Goal: Transaction & Acquisition: Purchase product/service

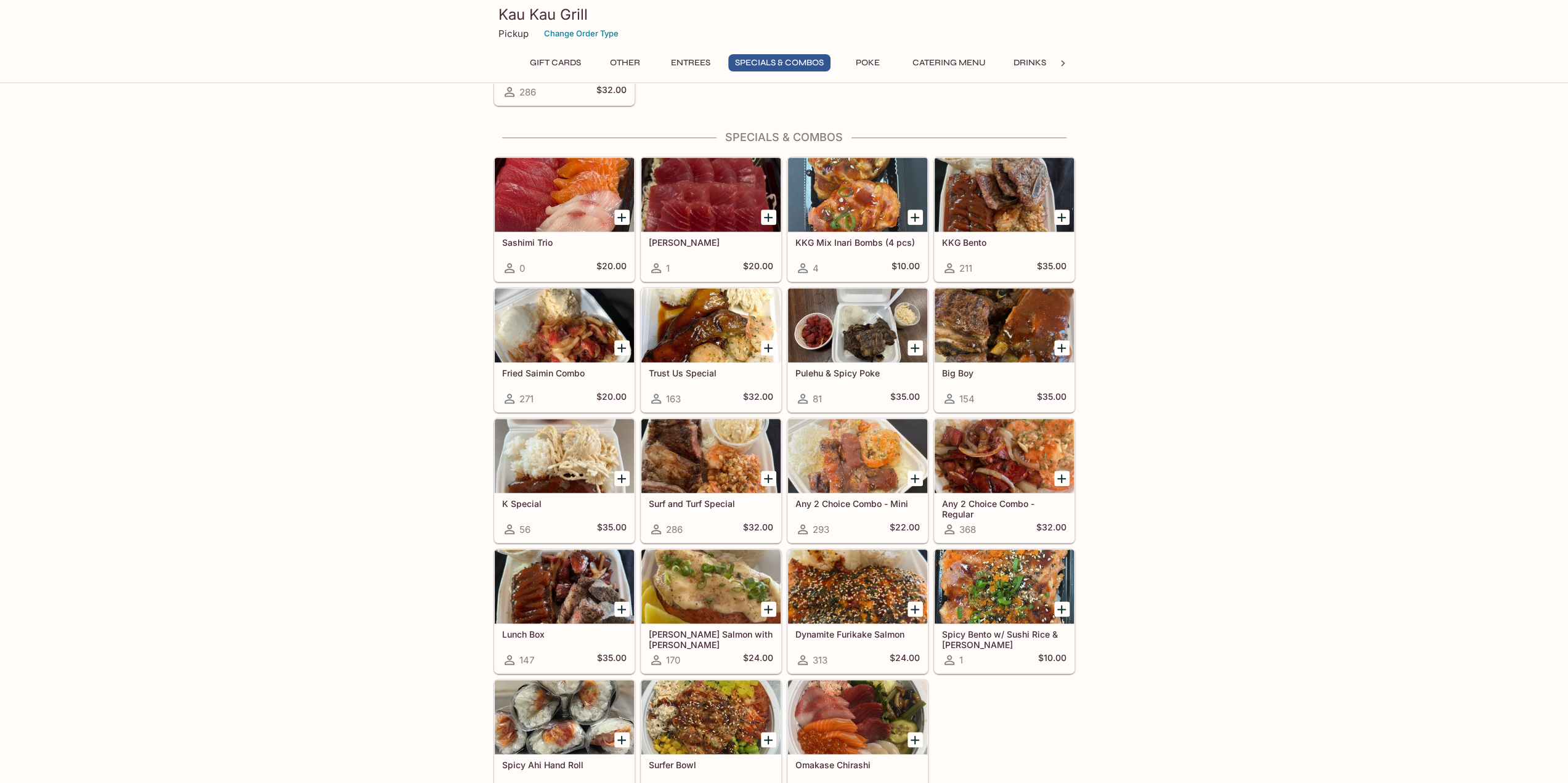
scroll to position [1162, 0]
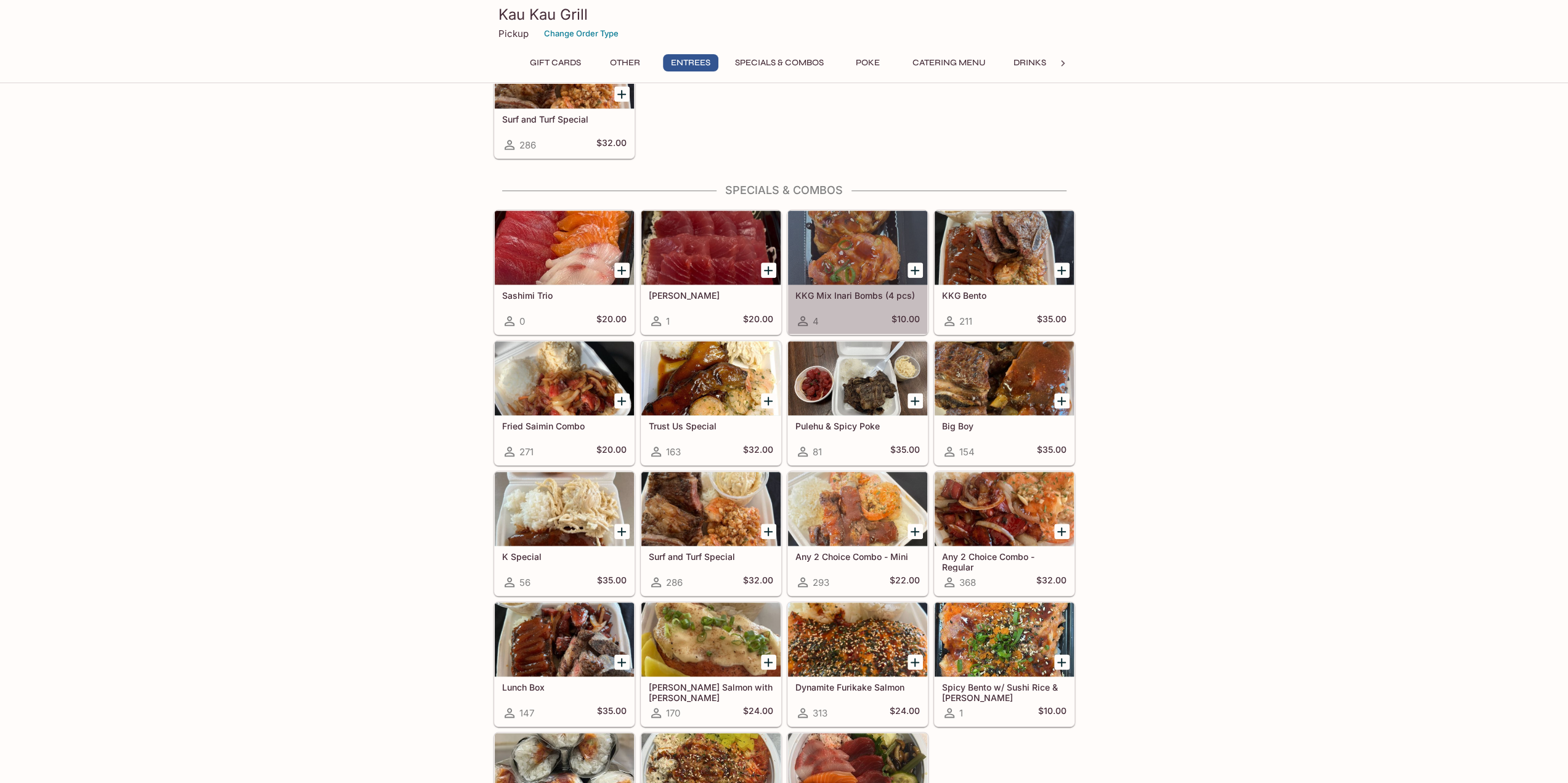
click at [850, 246] on div at bounding box center [857, 247] width 140 height 74
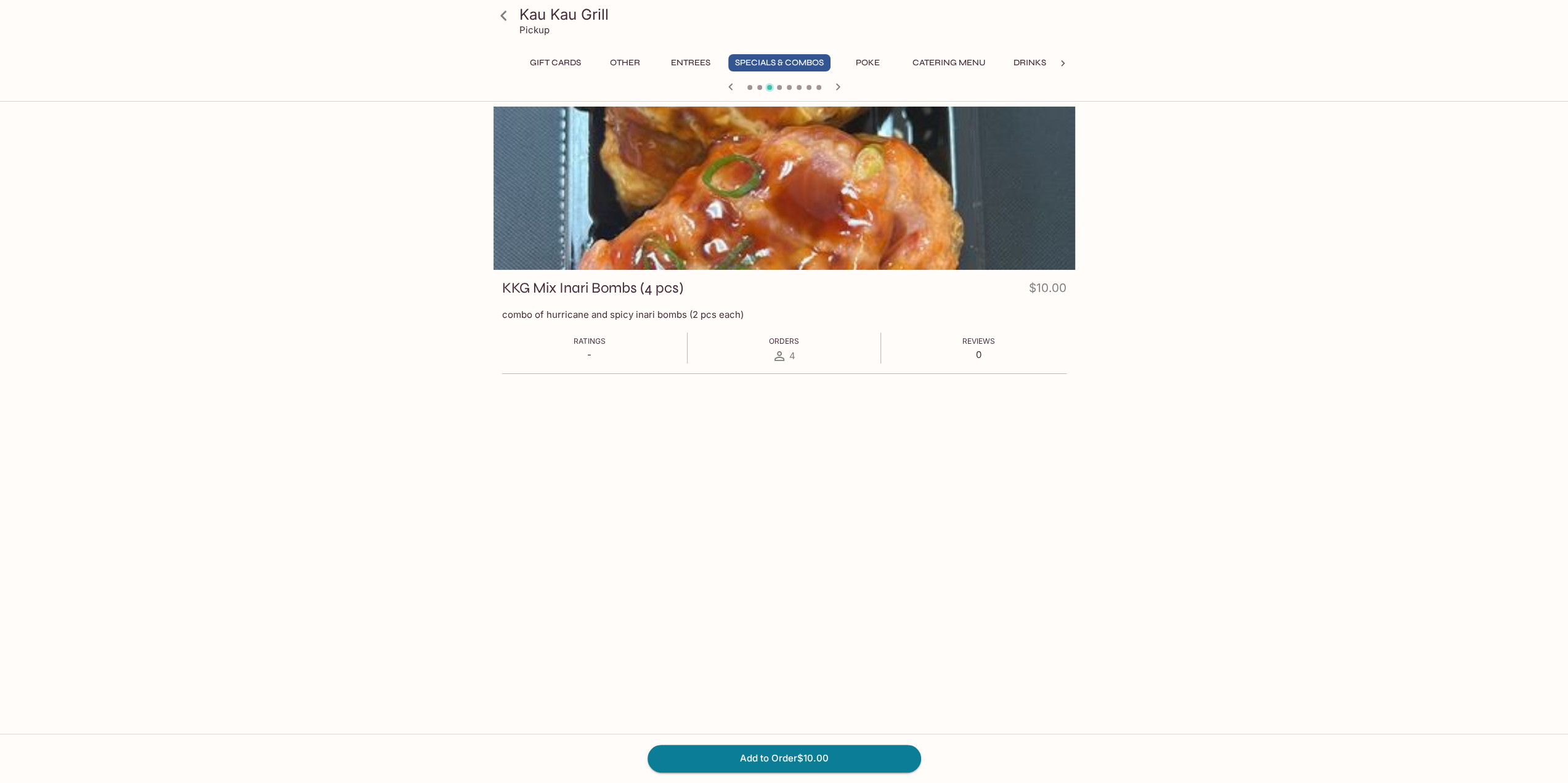
click at [694, 64] on button "Entrees" at bounding box center [691, 63] width 55 height 18
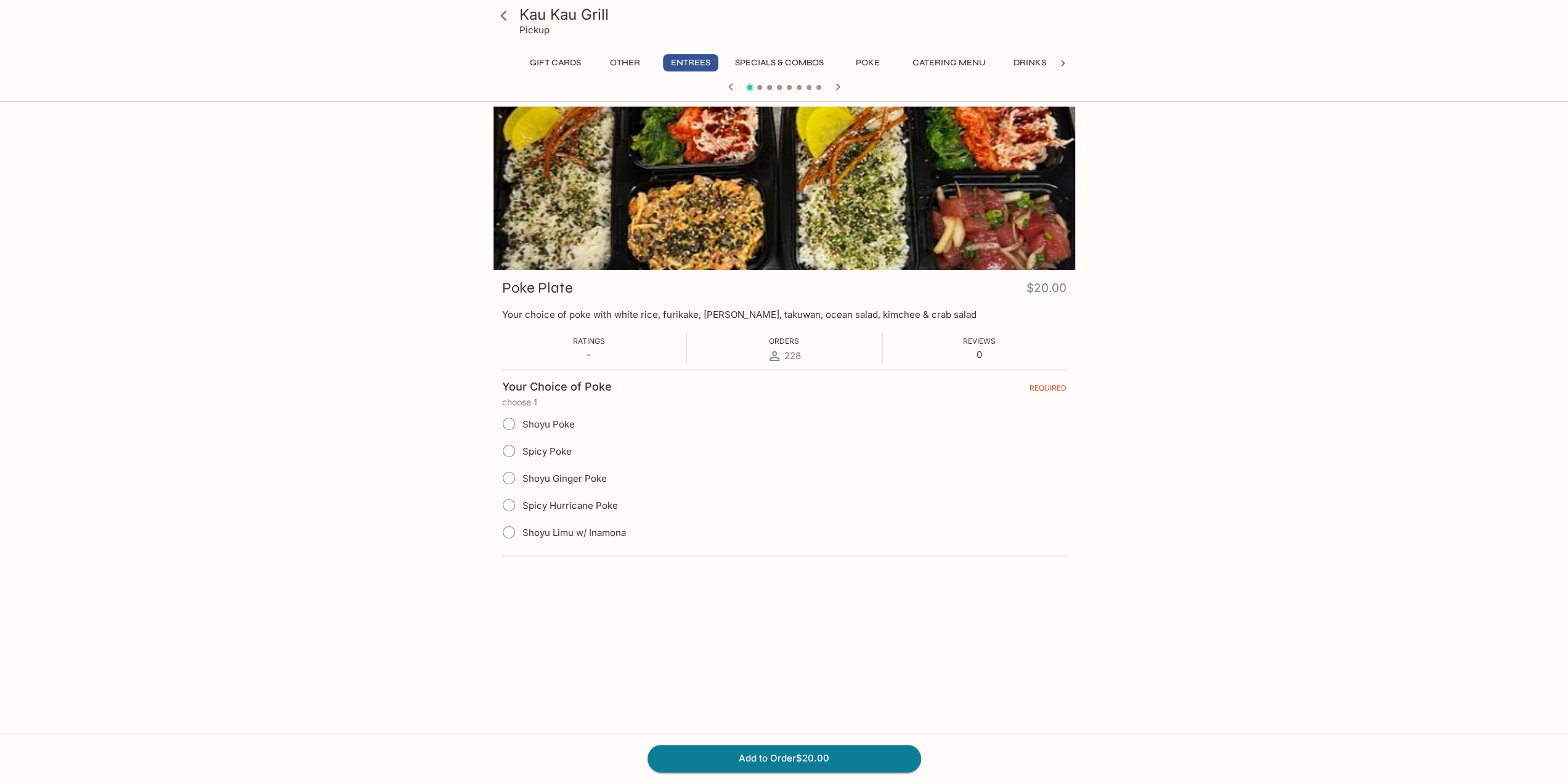
click at [507, 18] on icon at bounding box center [504, 16] width 22 height 22
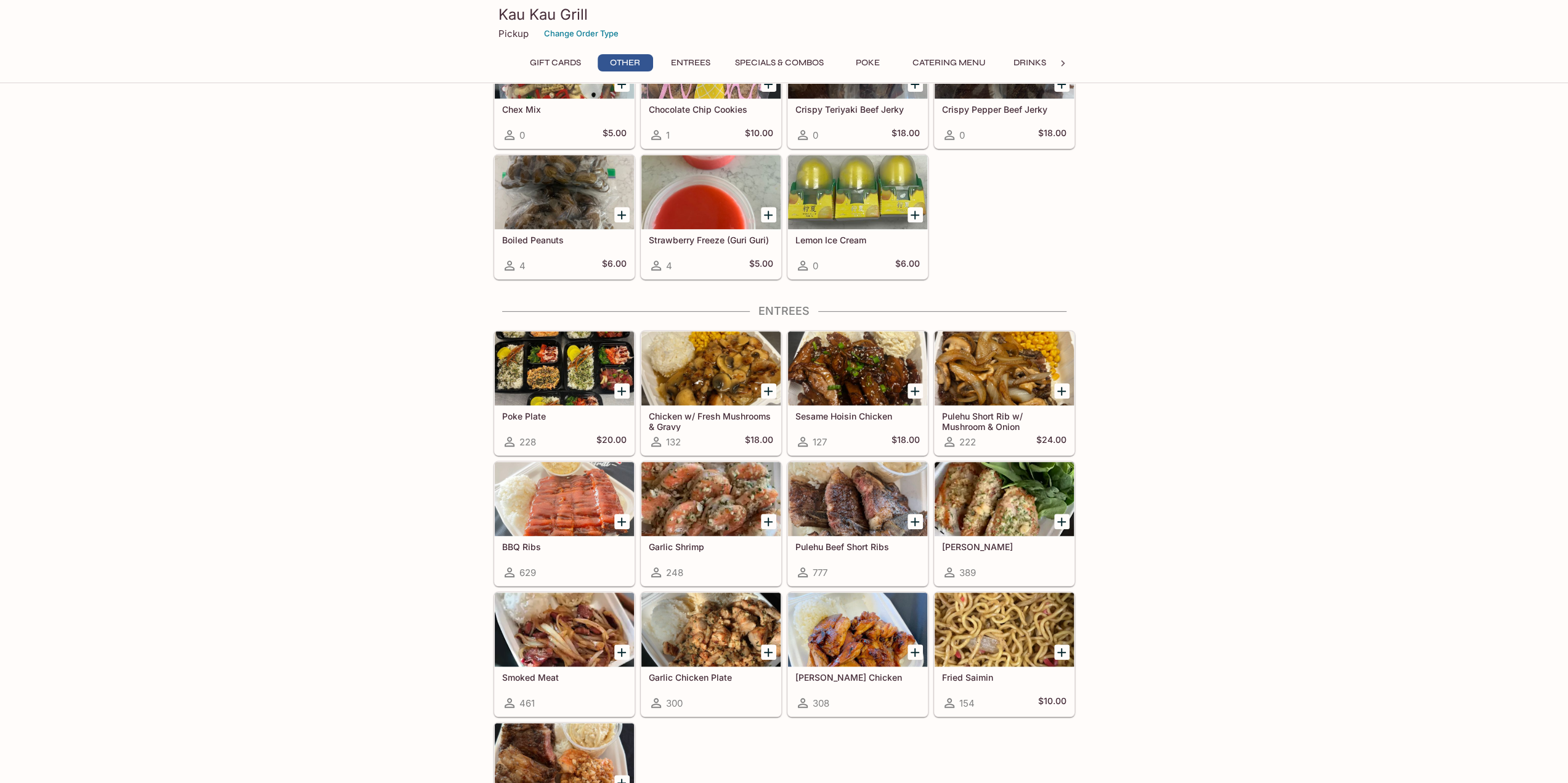
scroll to position [493, 0]
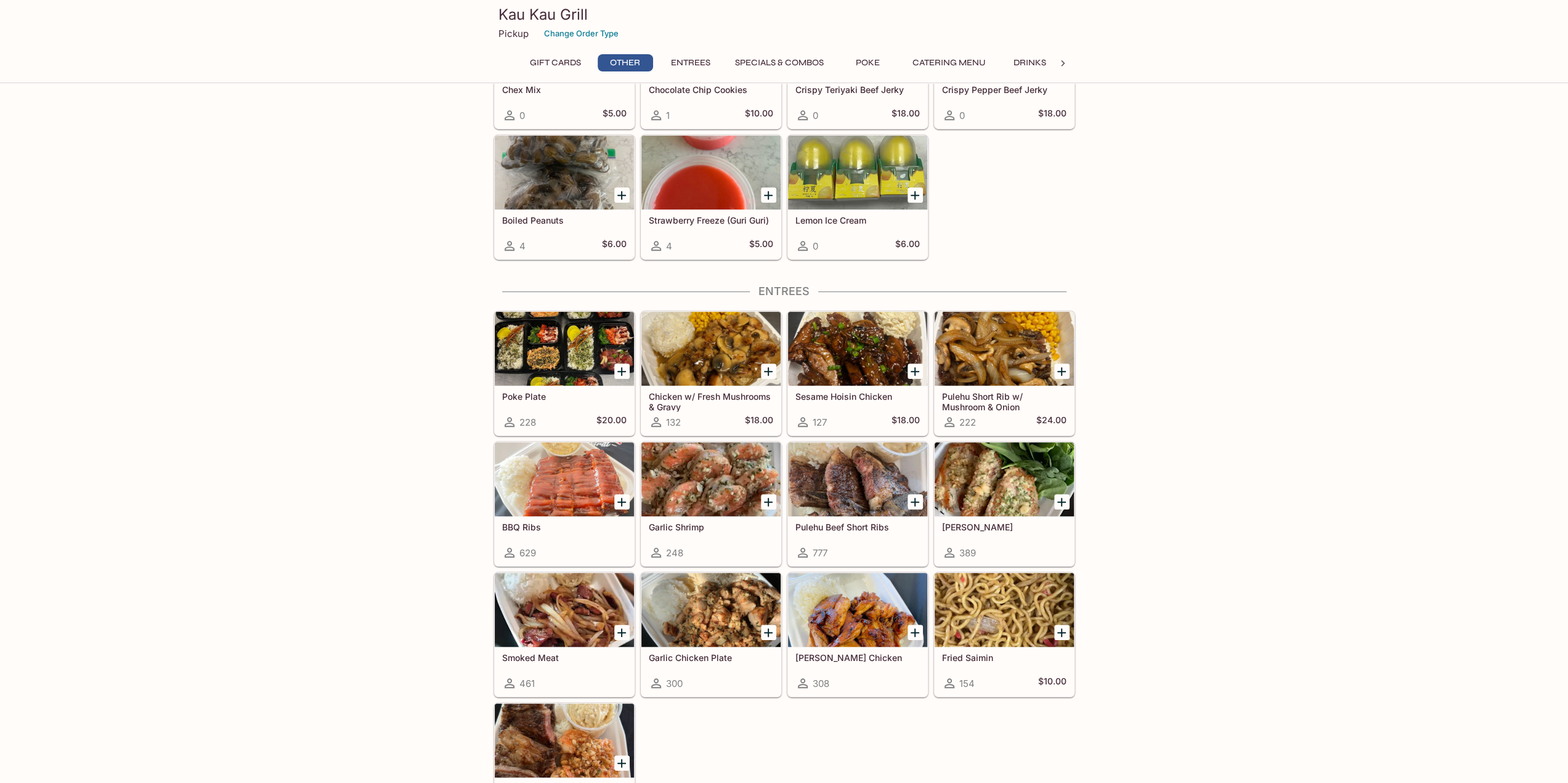
click at [913, 367] on icon "Add Sesame Hoisin Chicken" at bounding box center [915, 372] width 15 height 15
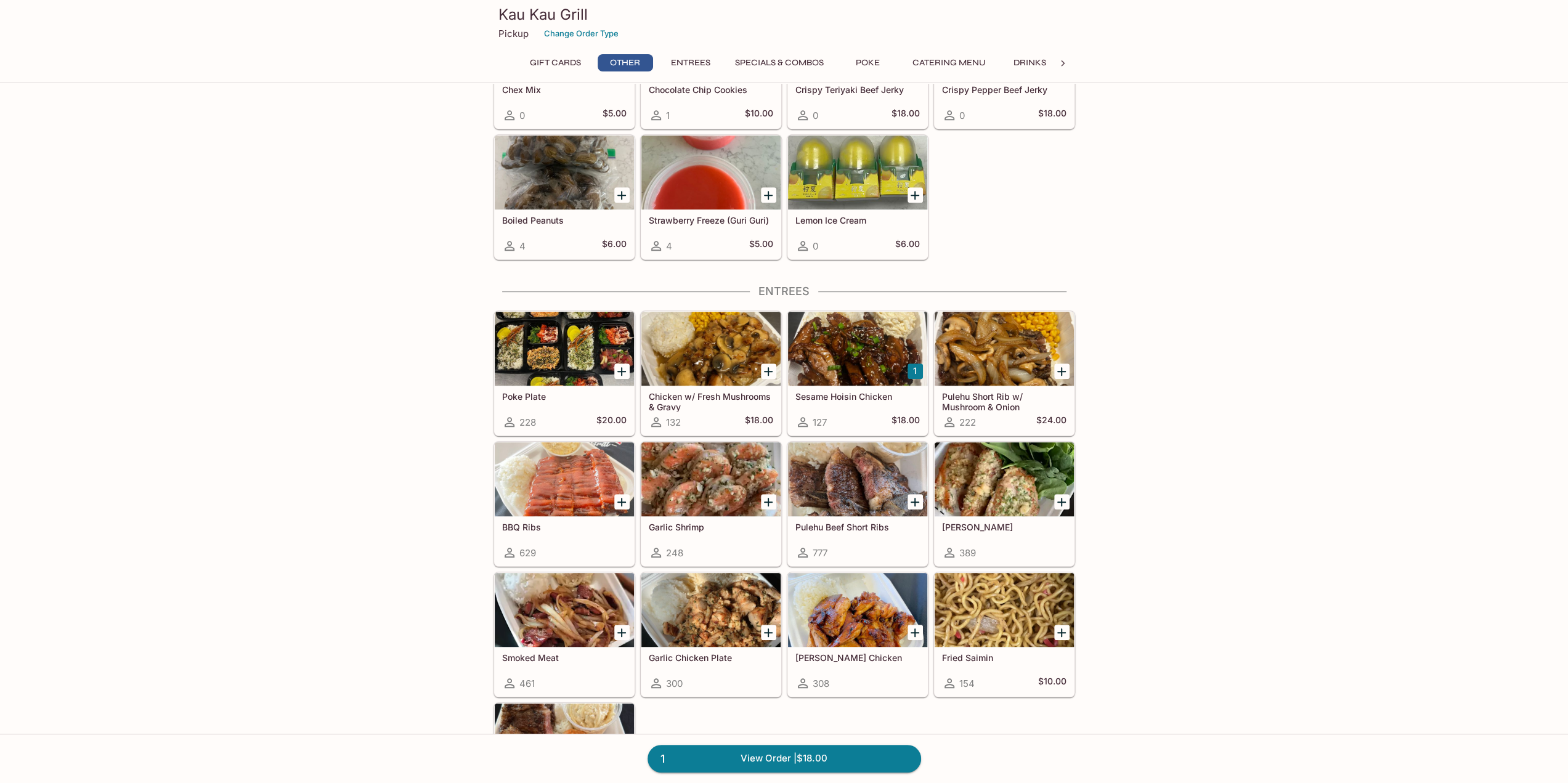
click at [917, 498] on icon "Add Pulehu Beef Short Ribs" at bounding box center [915, 502] width 8 height 8
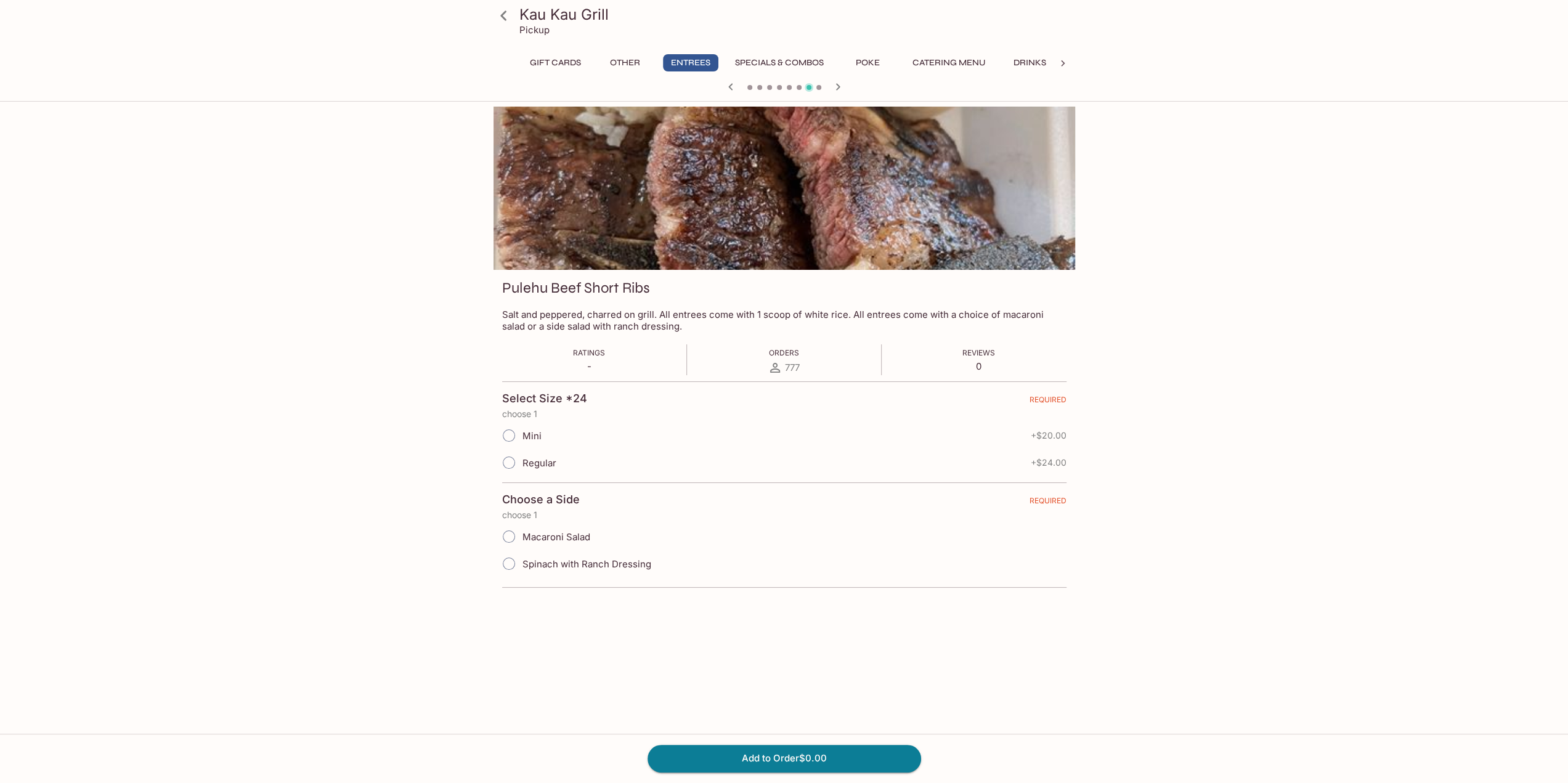
click at [513, 460] on input "Regular" at bounding box center [509, 462] width 26 height 26
radio input "true"
click at [513, 531] on input "Macaroni Salad" at bounding box center [509, 536] width 26 height 26
radio input "true"
click at [765, 759] on button "Add to Order $24.00" at bounding box center [784, 759] width 273 height 27
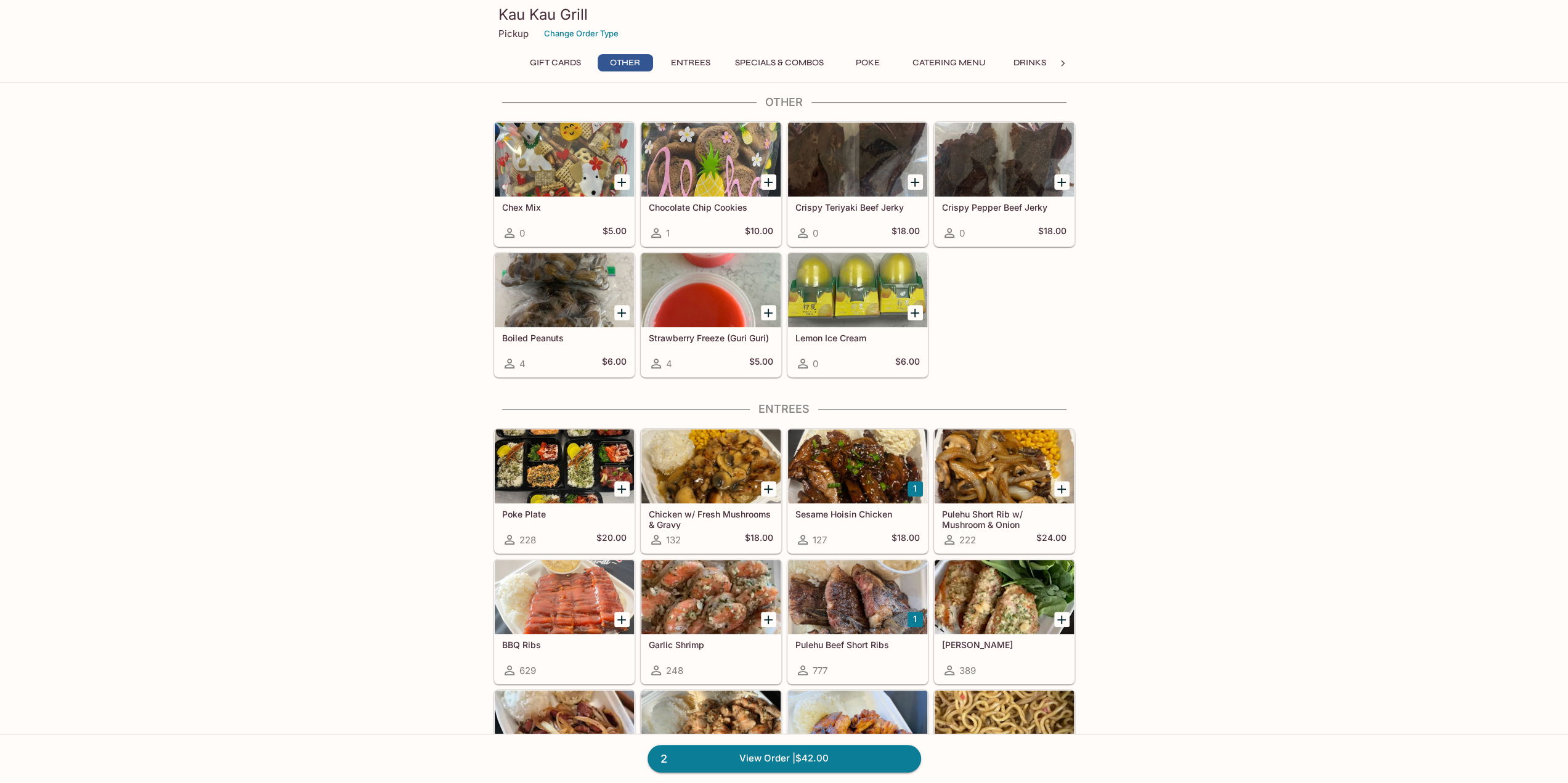
scroll to position [431, 0]
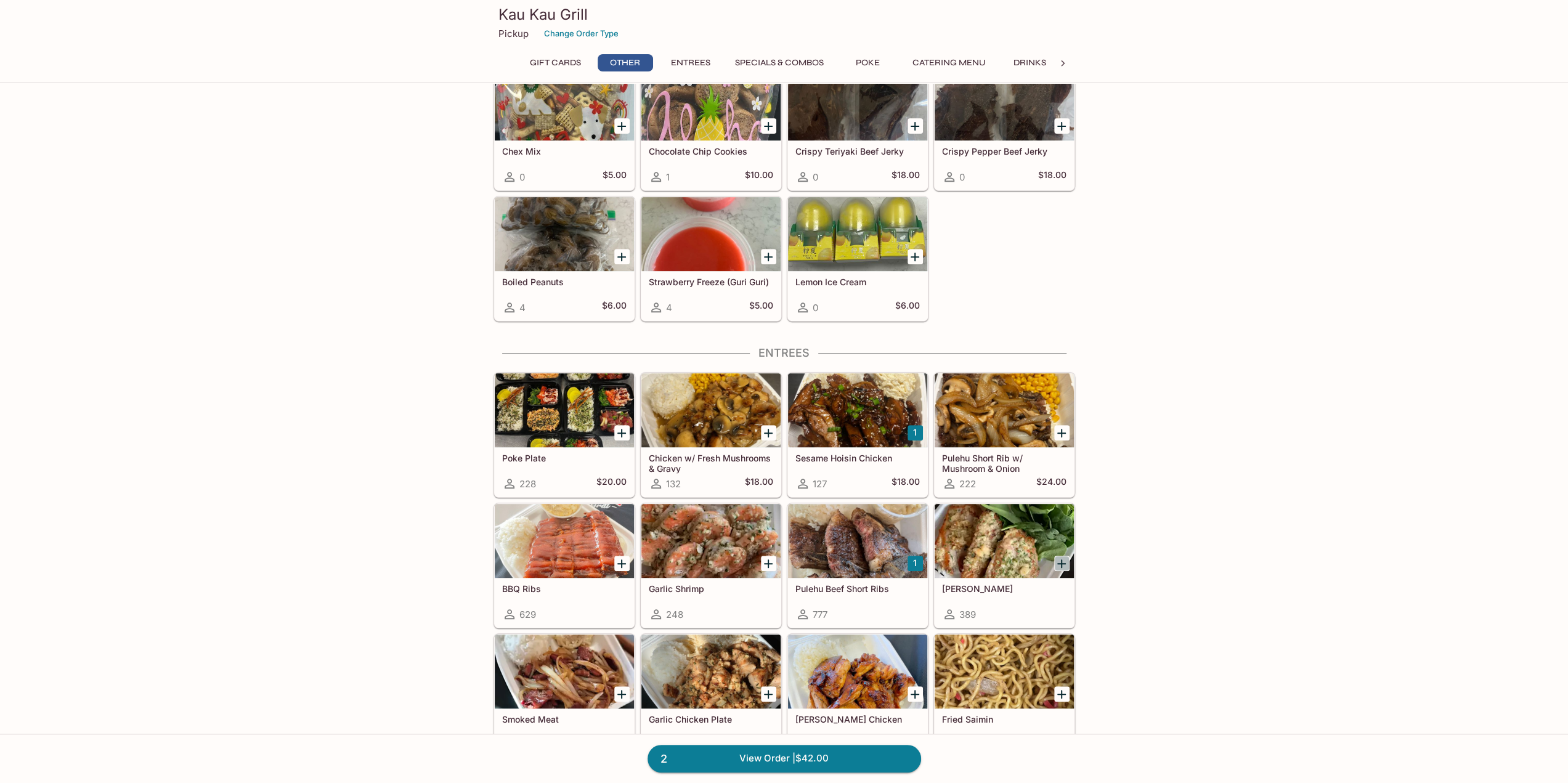
click at [1065, 562] on icon "Add Garlic Ahi" at bounding box center [1062, 564] width 15 height 15
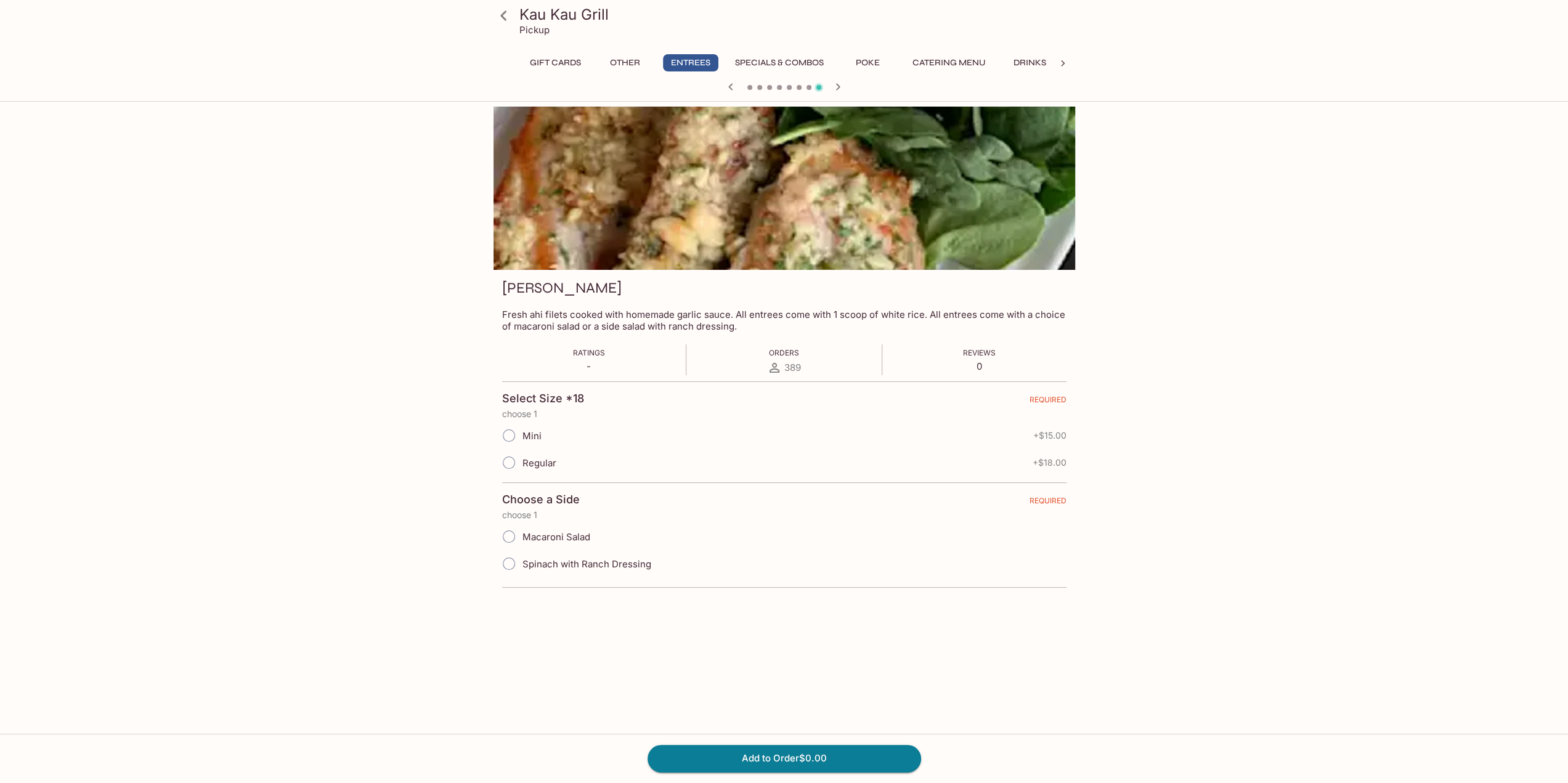
click at [525, 463] on span "Regular" at bounding box center [539, 463] width 34 height 12
click at [522, 463] on input "Regular" at bounding box center [509, 462] width 26 height 26
radio input "true"
click at [506, 562] on input "Spinach with Ranch Dressing" at bounding box center [509, 563] width 26 height 26
radio input "true"
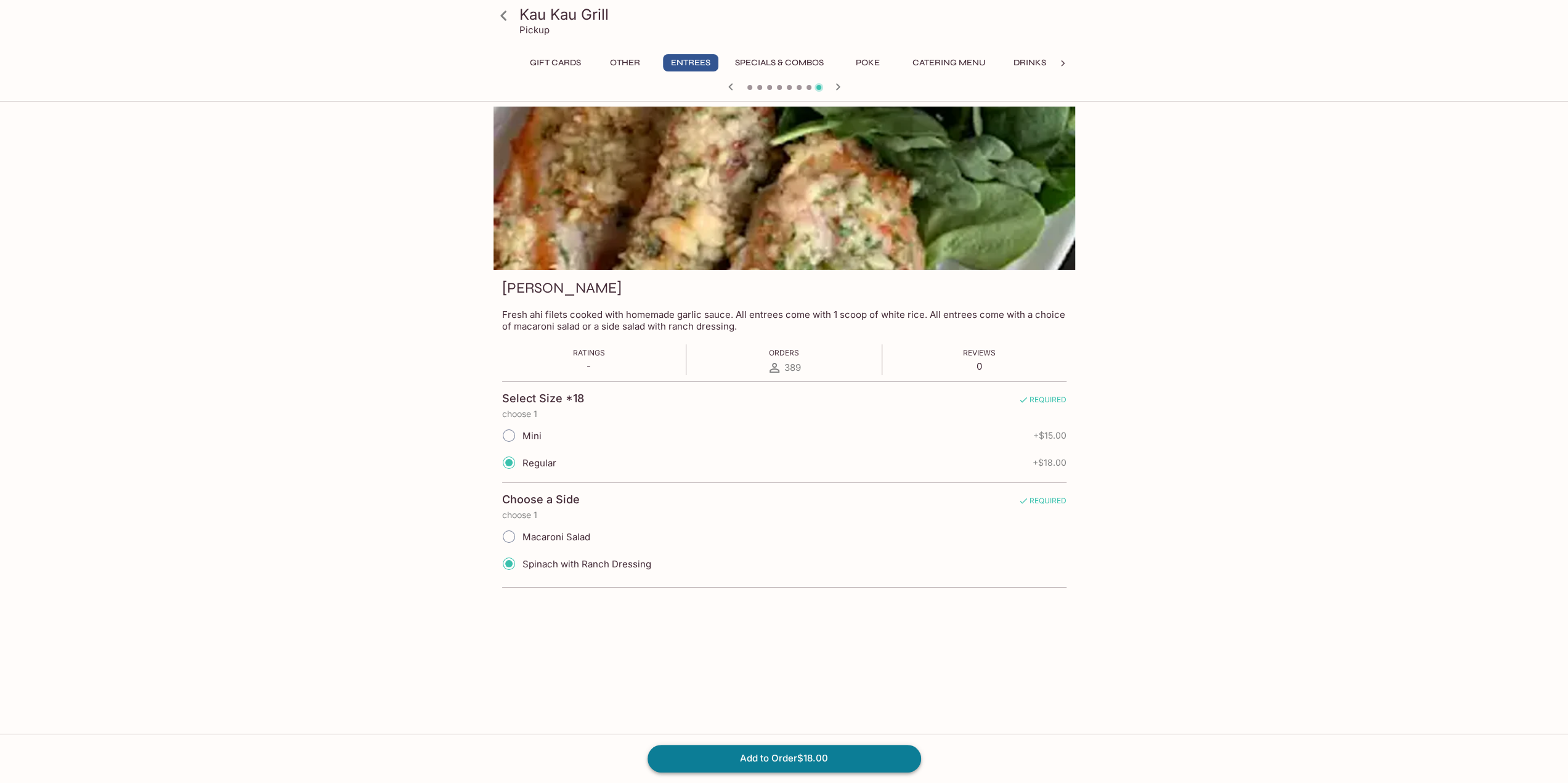
click at [742, 759] on button "Add to Order $18.00" at bounding box center [784, 759] width 273 height 27
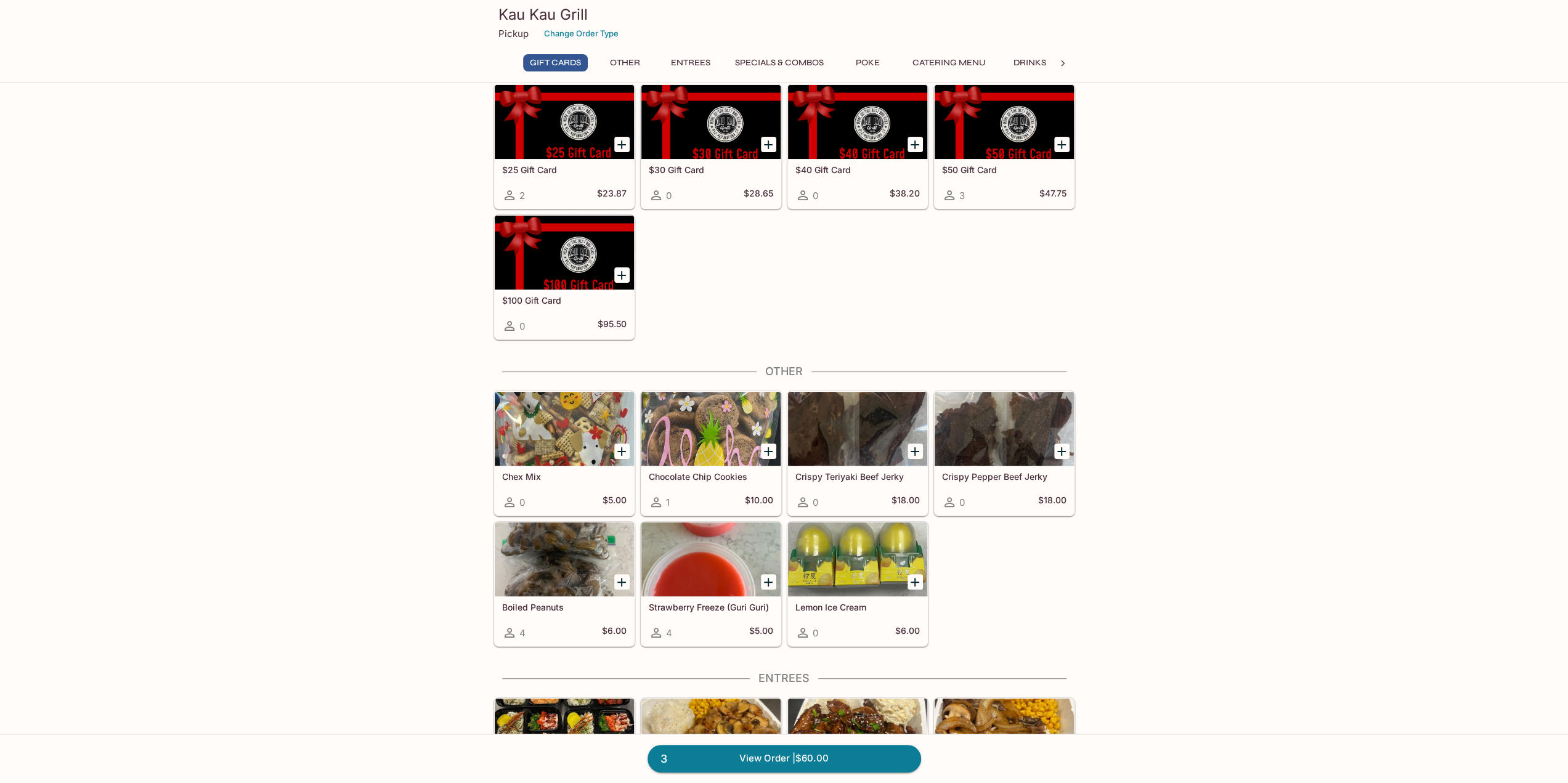
scroll to position [124, 0]
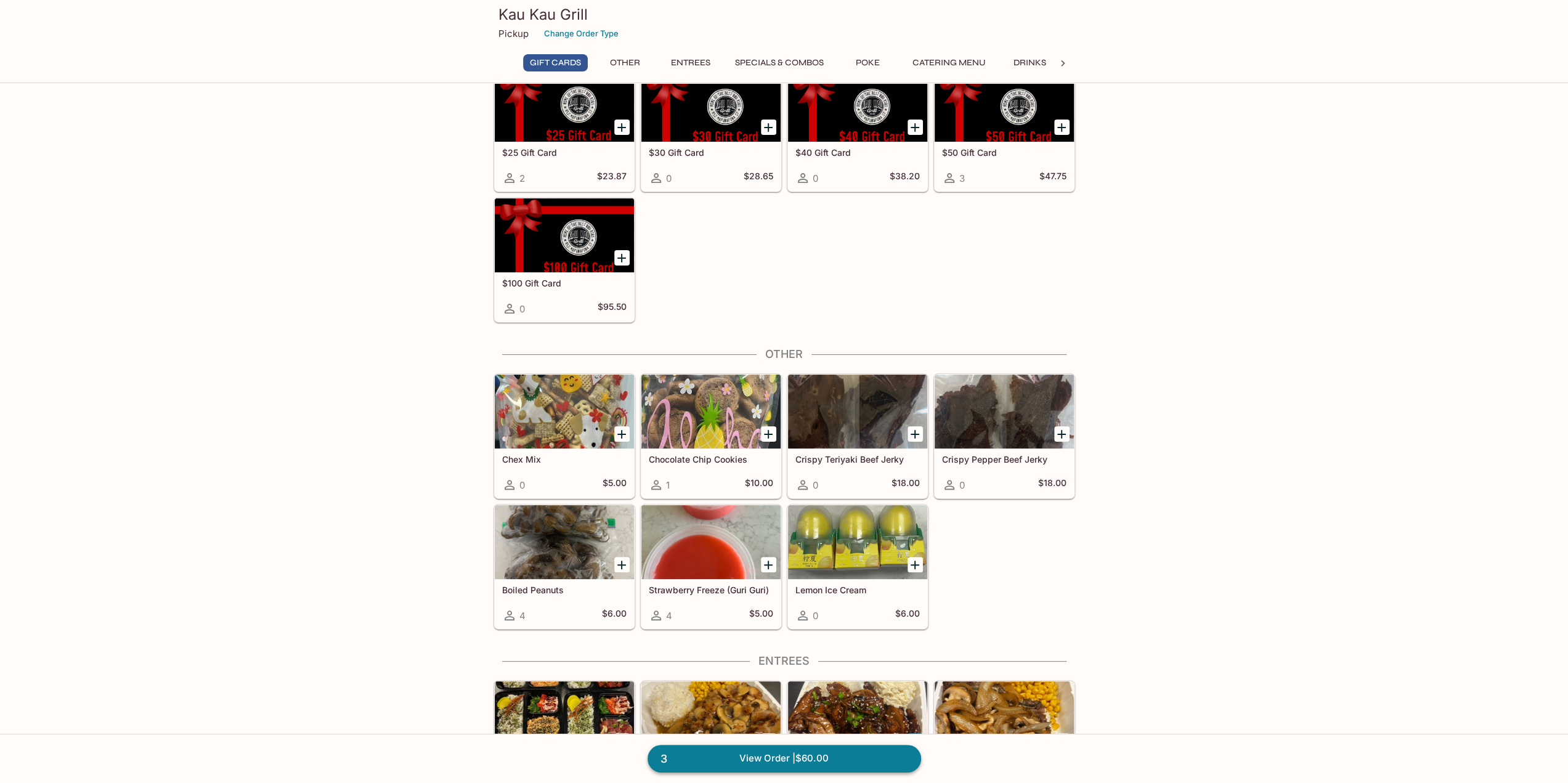
click at [755, 762] on link "3 View Order | $60.00" at bounding box center [784, 759] width 273 height 27
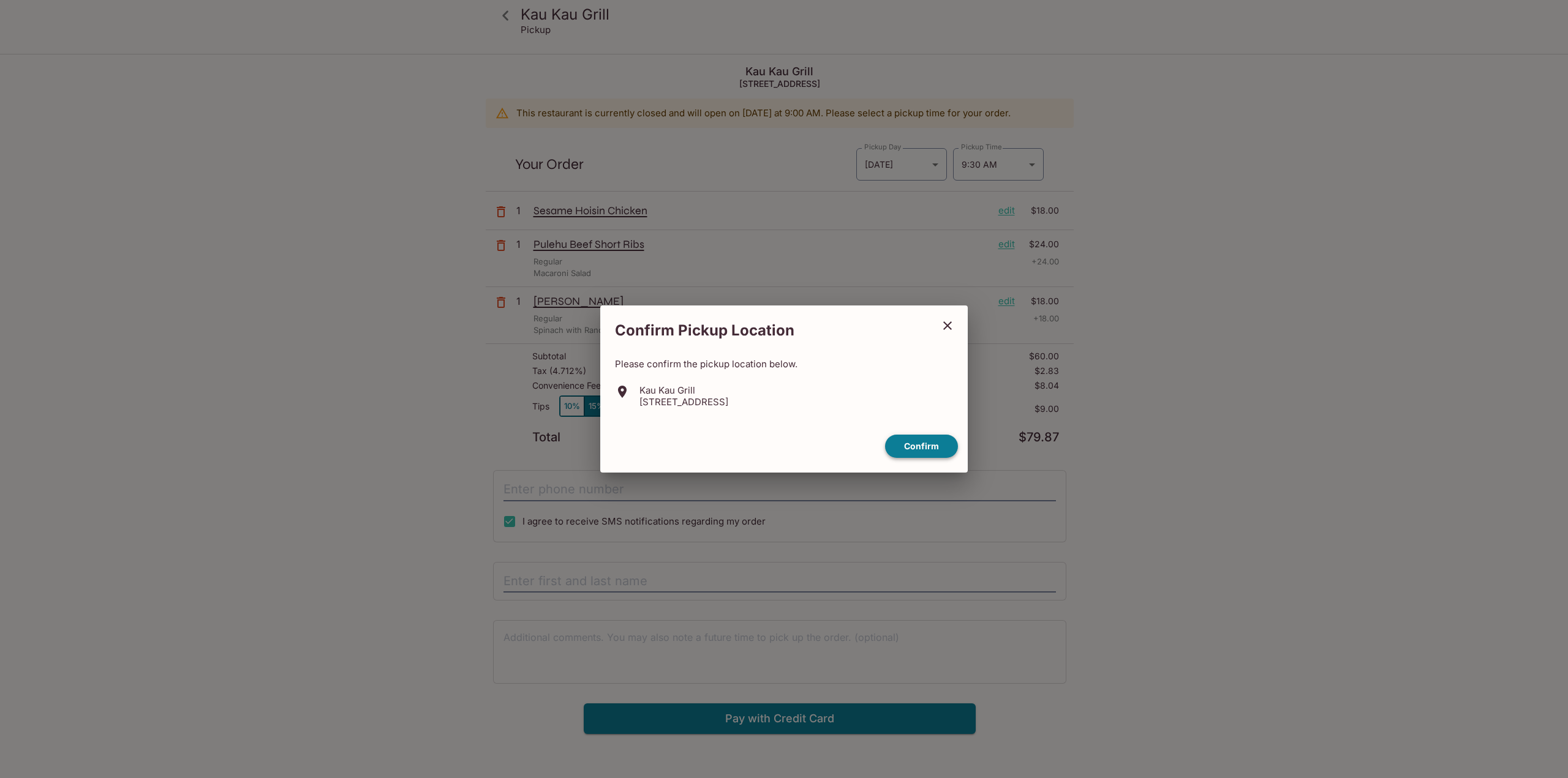
click at [919, 444] on button "Confirm" at bounding box center [922, 447] width 73 height 24
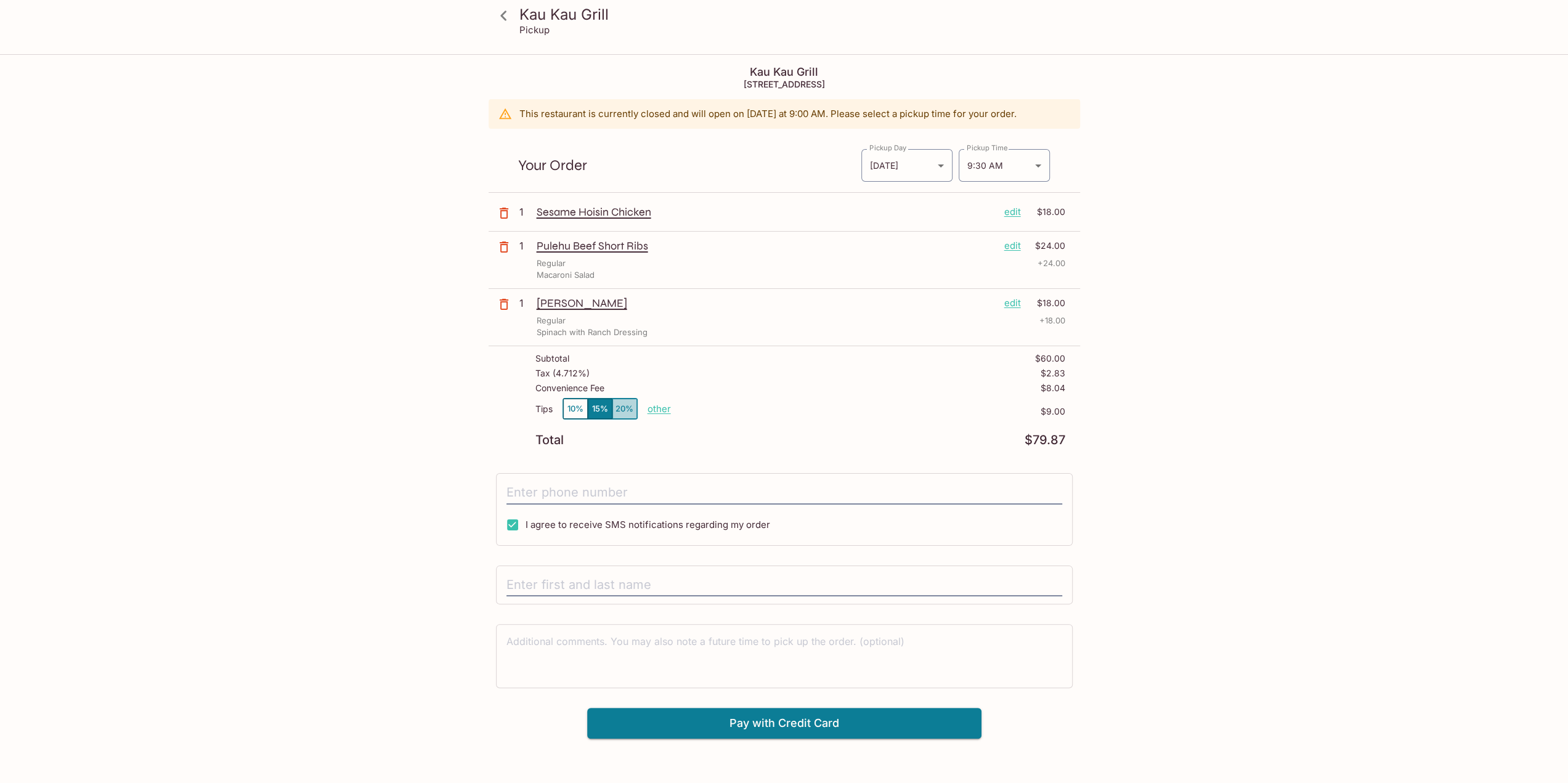
click at [624, 411] on button "20%" at bounding box center [625, 409] width 25 height 20
click at [599, 408] on button "15%" at bounding box center [601, 409] width 25 height 20
click at [585, 491] on input "tel" at bounding box center [784, 493] width 556 height 23
type input "[PHONE_NUMBER]"
click at [648, 582] on input "text" at bounding box center [784, 586] width 556 height 23
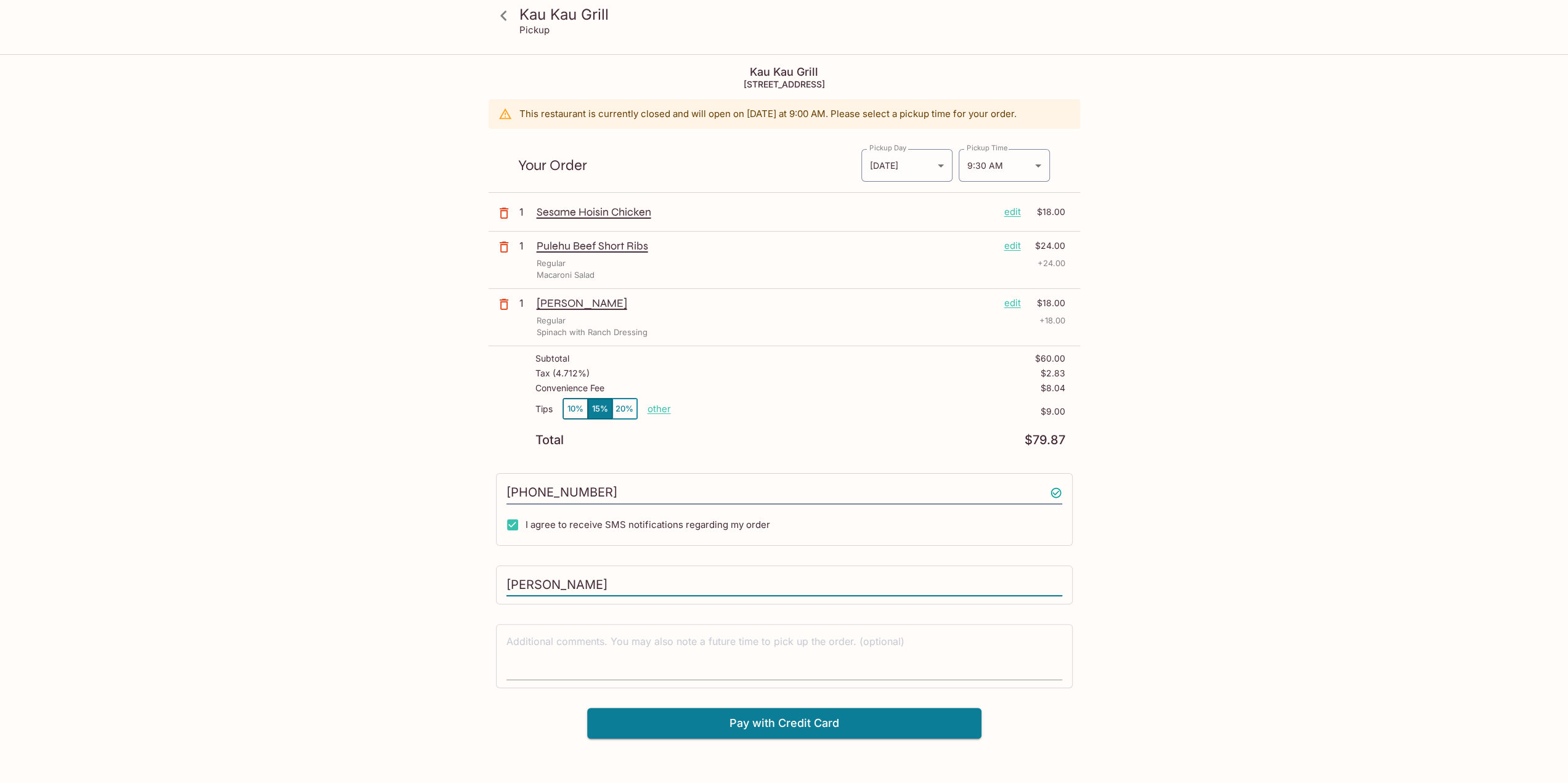
scroll to position [55, 0]
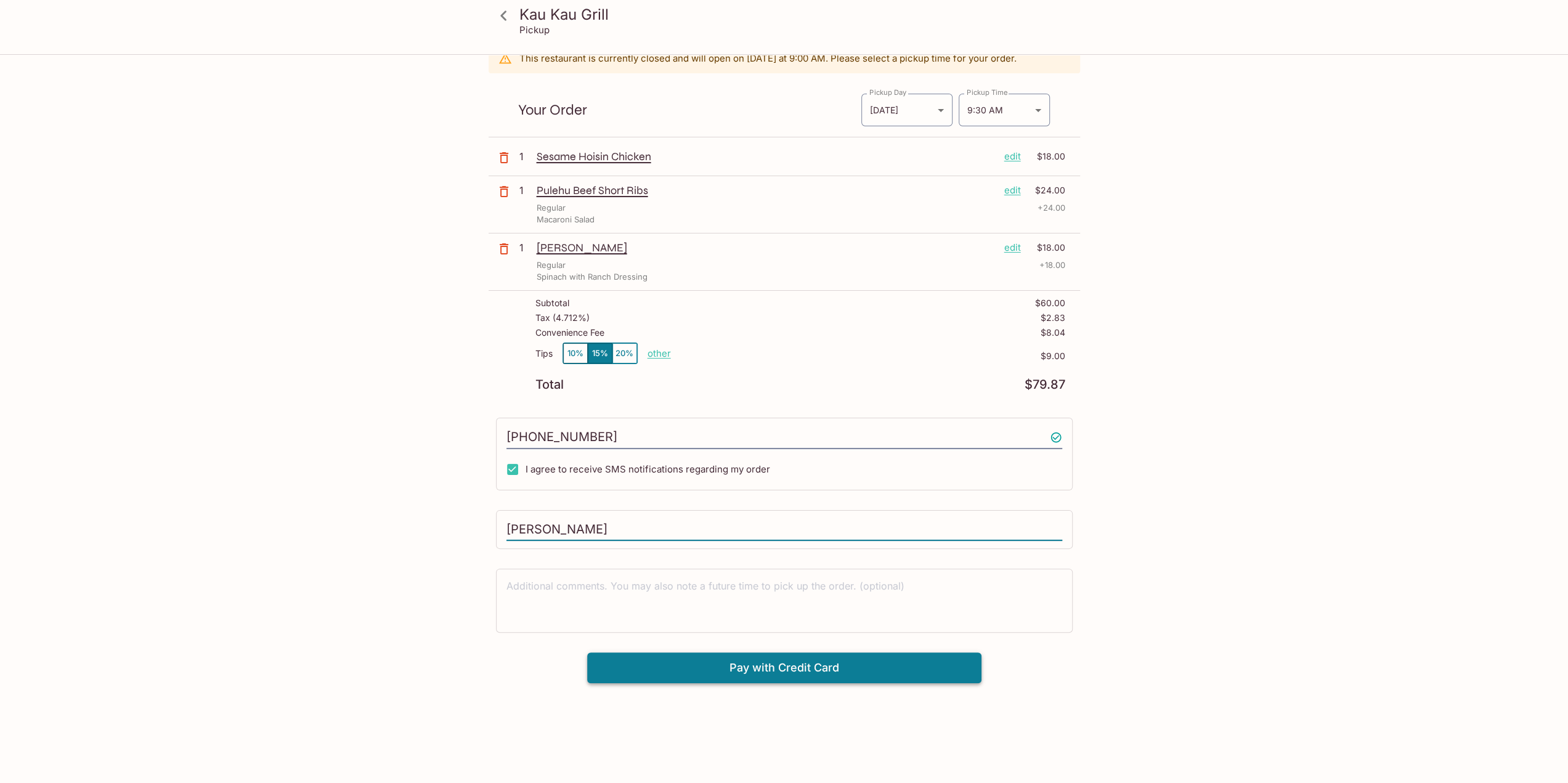
type input "[PERSON_NAME]"
click at [733, 664] on button "Pay with Credit Card" at bounding box center [784, 668] width 394 height 31
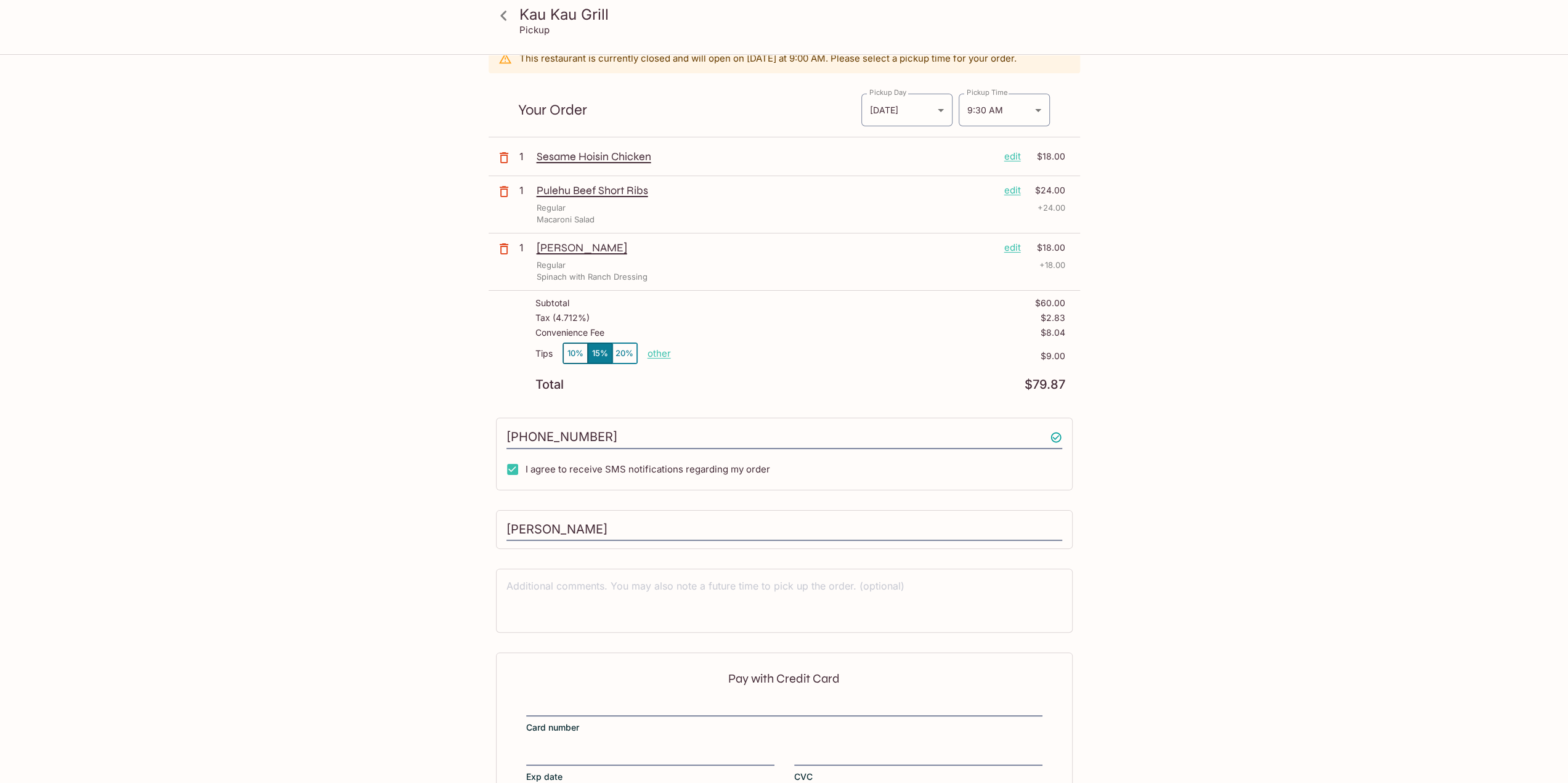
scroll to position [135, 0]
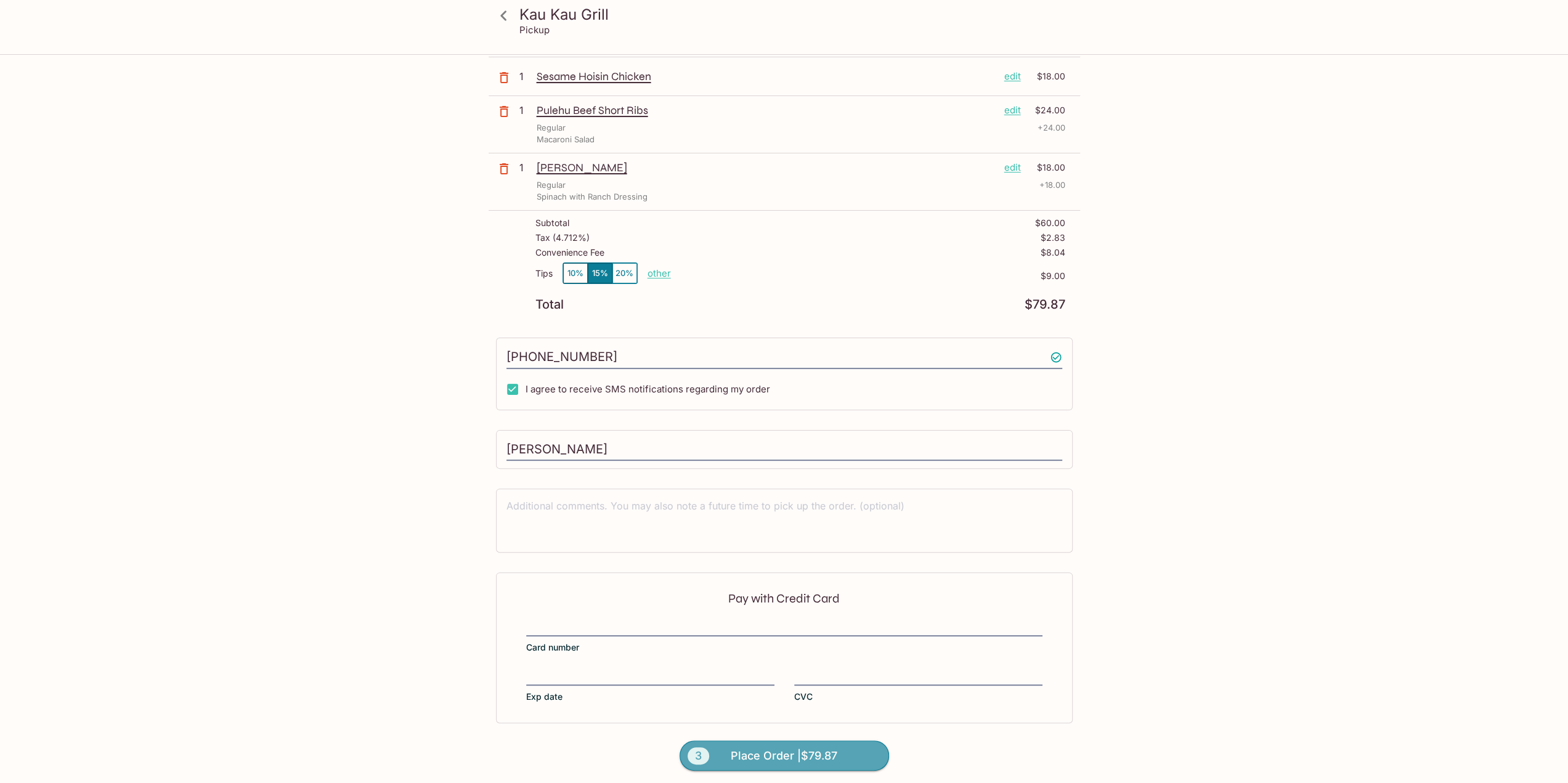
click at [754, 753] on span "Place Order | $79.87" at bounding box center [784, 756] width 107 height 20
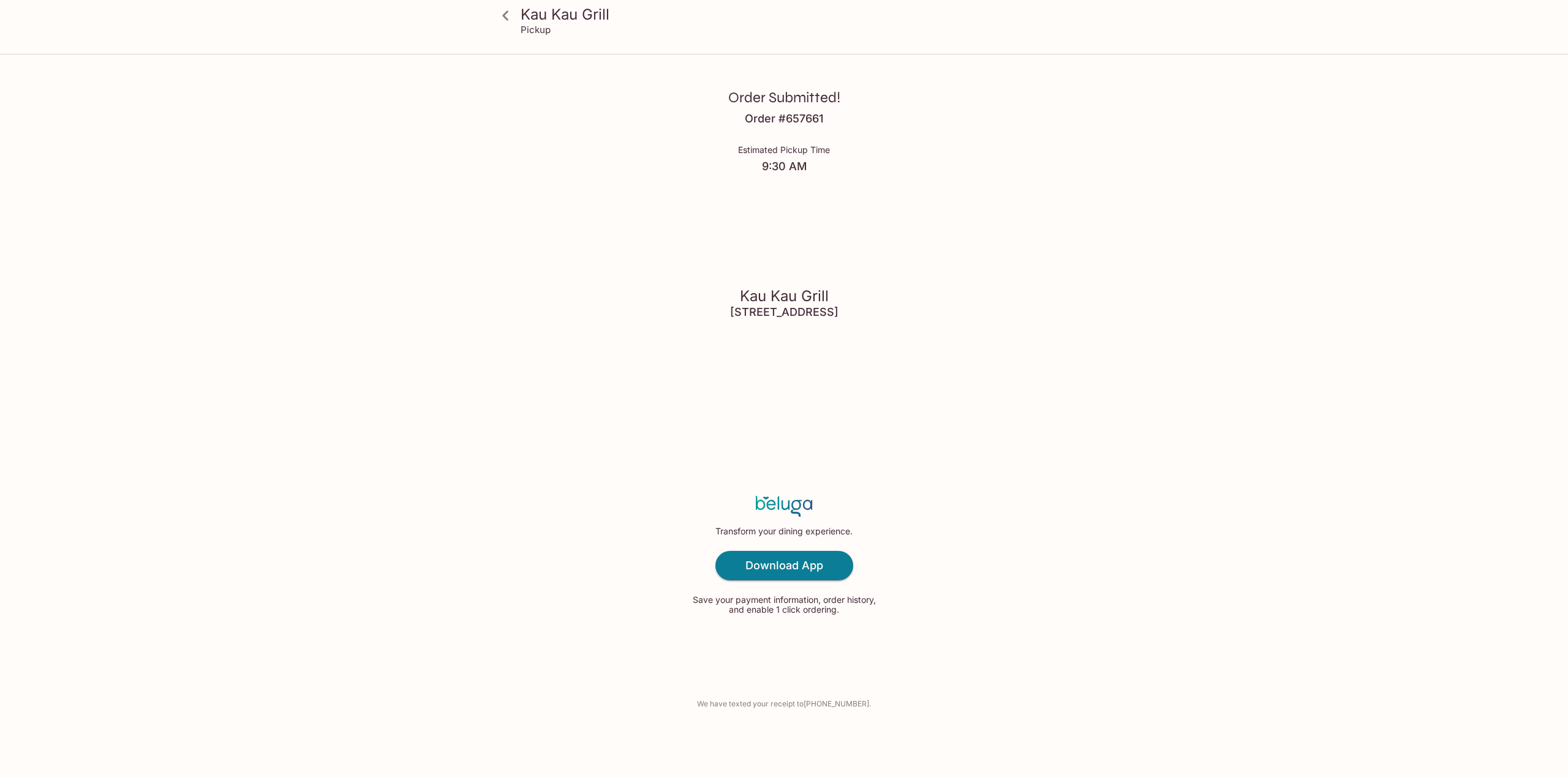
click at [736, 311] on h4 "[STREET_ADDRESS]" at bounding box center [784, 312] width 109 height 13
copy h4 "[STREET_ADDRESS]"
